Goal: Task Accomplishment & Management: Manage account settings

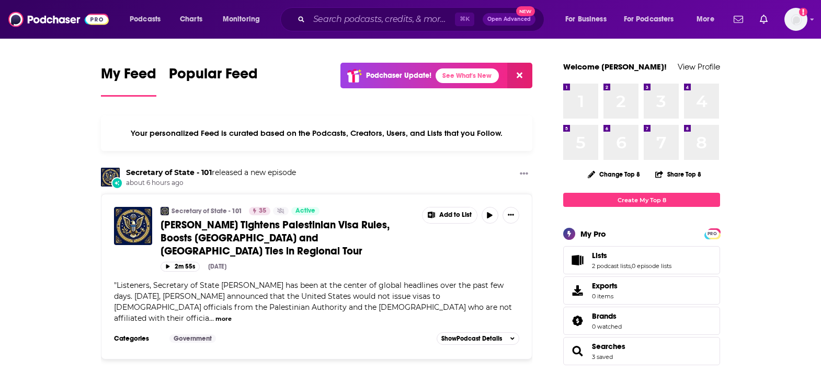
click at [493, 17] on span "Open Advanced" at bounding box center [509, 19] width 43 height 5
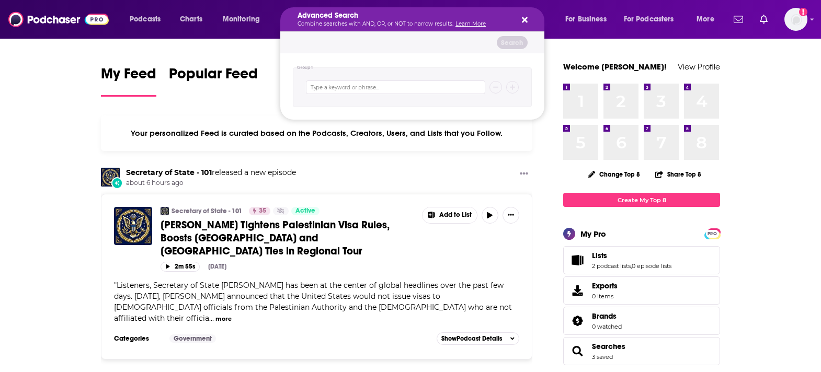
click at [523, 19] on icon "Search podcasts, credits, & more..." at bounding box center [525, 20] width 6 height 6
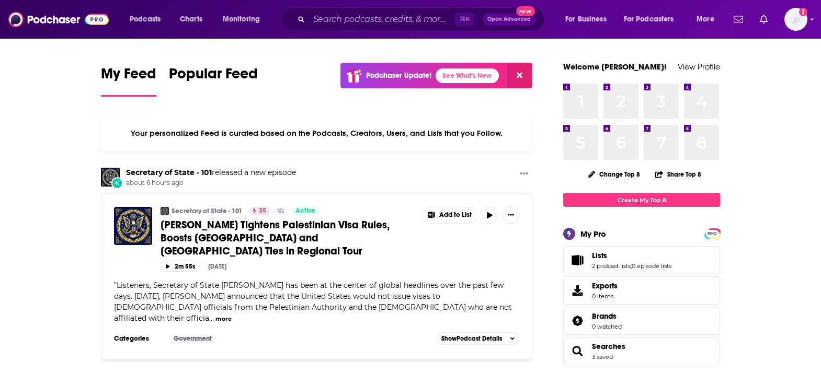
click at [506, 19] on span "Open Advanced" at bounding box center [509, 19] width 43 height 5
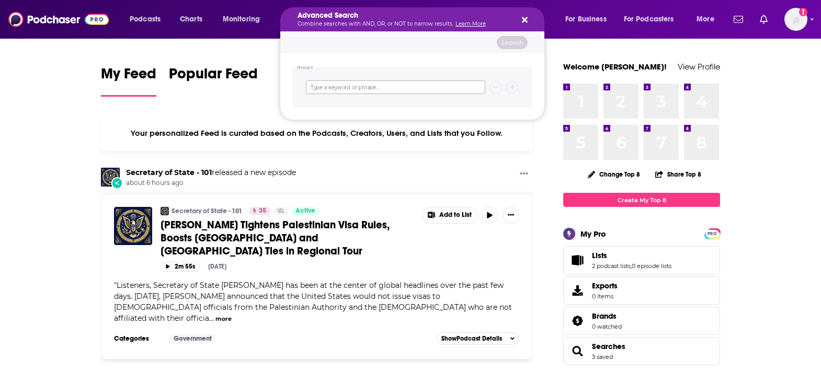
click at [445, 89] on input "Search podcasts, credits, & more..." at bounding box center [395, 88] width 179 height 14
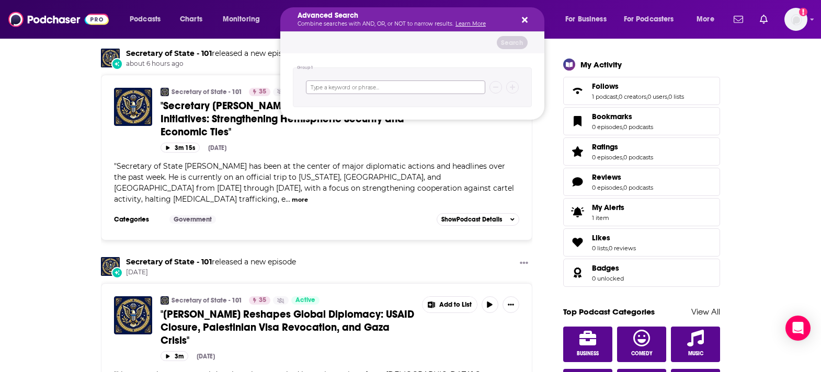
scroll to position [328, 0]
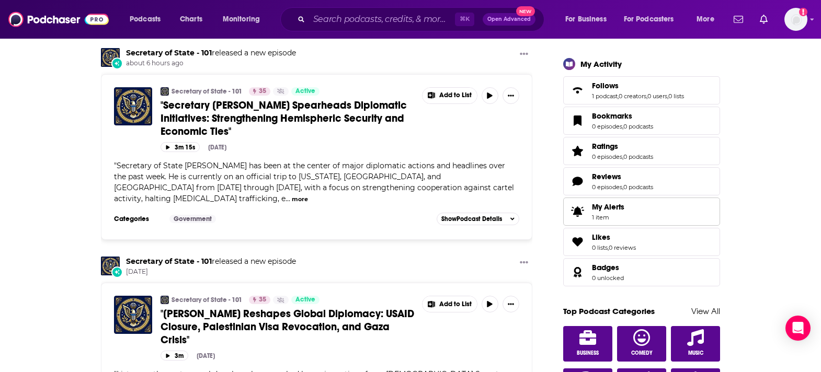
click at [606, 208] on span "My Alerts 1 item" at bounding box center [608, 211] width 32 height 19
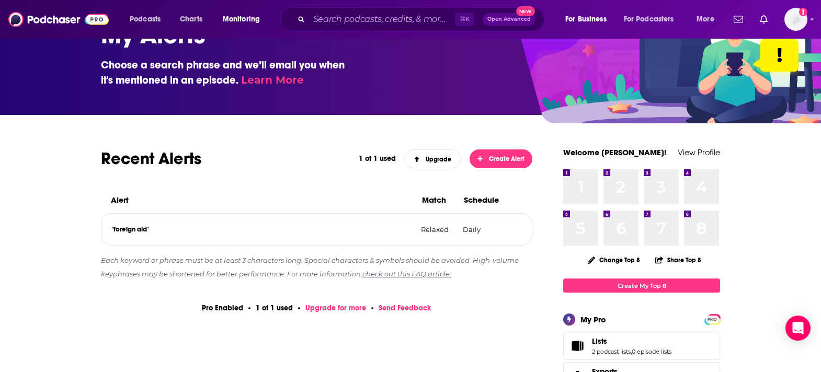
scroll to position [53, 0]
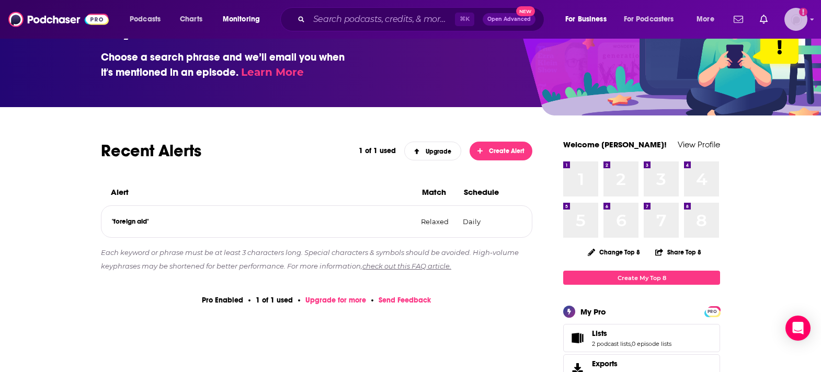
click at [790, 13] on img "Logged in as lizziehan" at bounding box center [796, 19] width 23 height 23
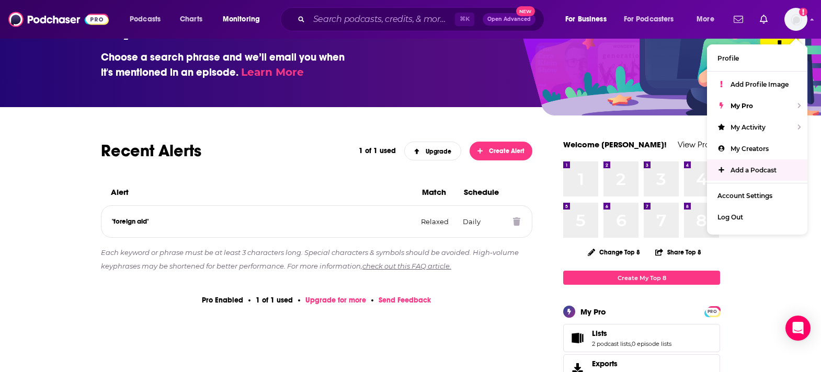
click at [514, 221] on icon at bounding box center [516, 222] width 7 height 8
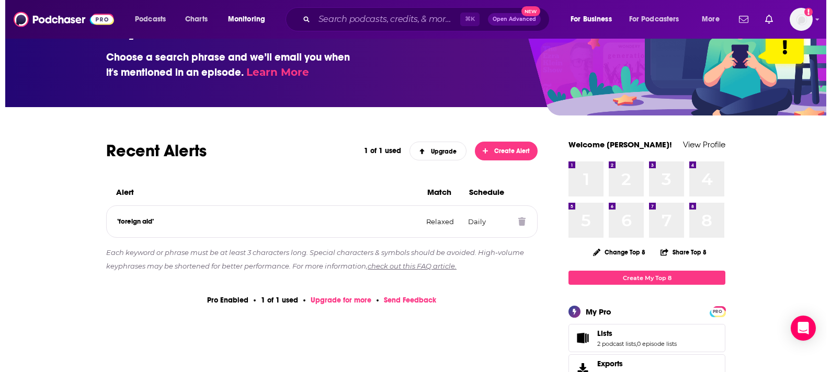
scroll to position [0, 0]
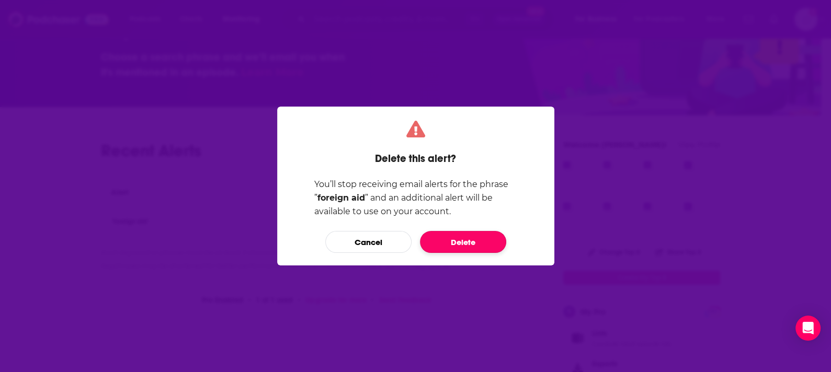
click at [477, 250] on button "Delete" at bounding box center [463, 242] width 86 height 22
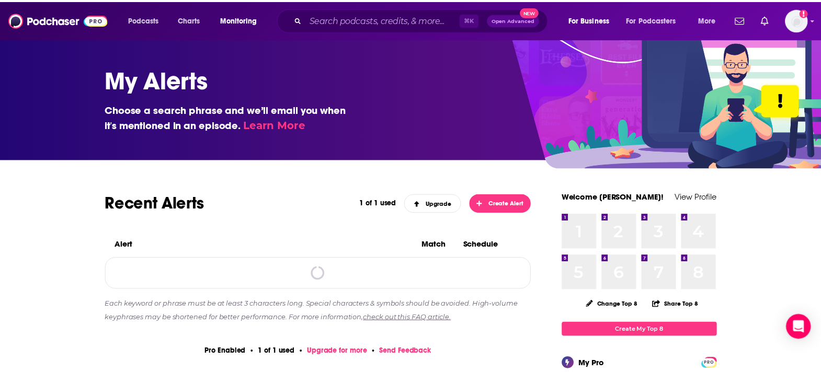
scroll to position [53, 0]
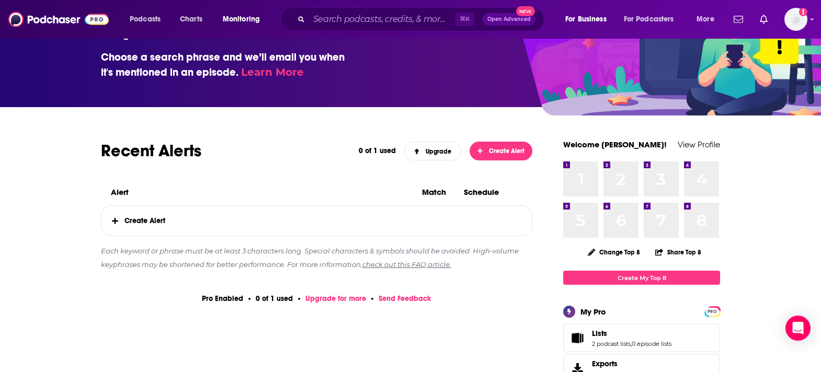
click at [347, 299] on link "Upgrade for more" at bounding box center [335, 298] width 61 height 9
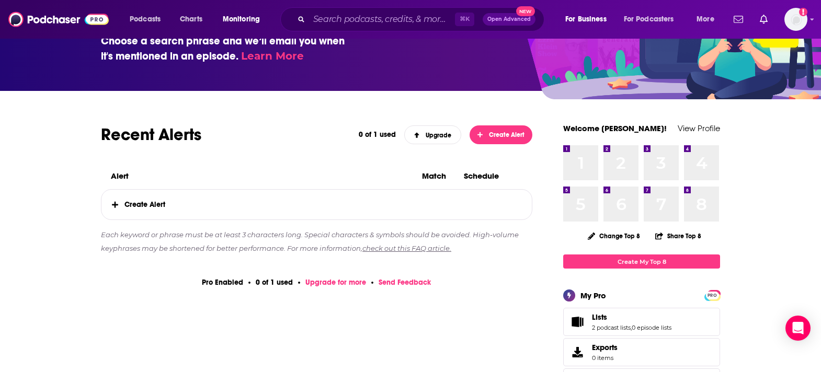
scroll to position [70, 0]
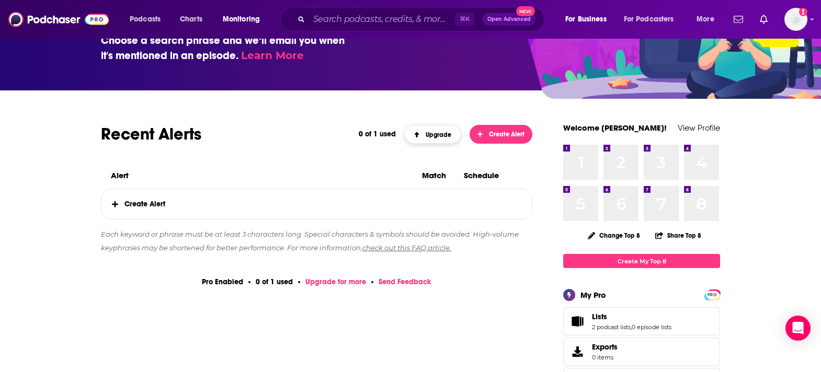
click at [429, 131] on span "Upgrade" at bounding box center [433, 134] width 38 height 7
